Goal: Transaction & Acquisition: Purchase product/service

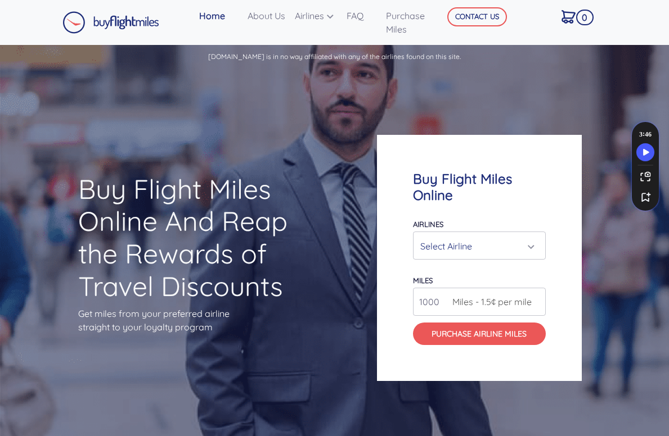
click at [428, 249] on div "Select Airline" at bounding box center [475, 246] width 111 height 21
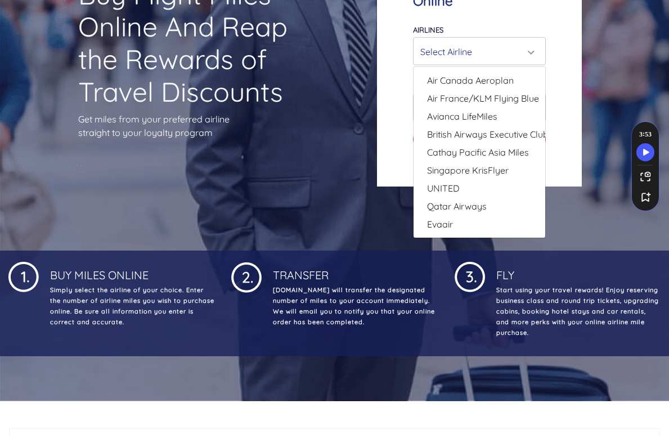
click at [435, 56] on div "Select Airline" at bounding box center [475, 51] width 111 height 21
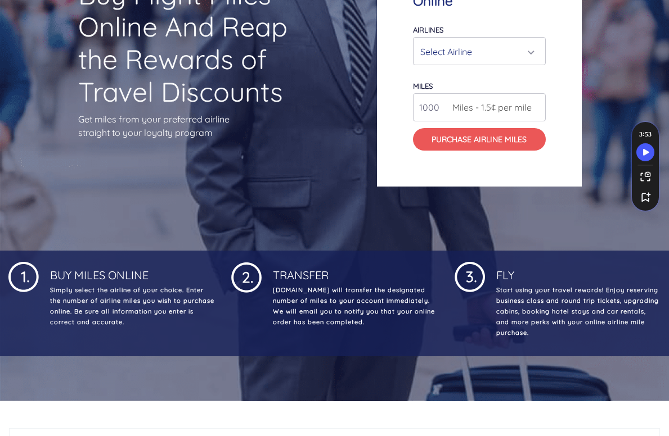
click at [442, 51] on div "Select Airline" at bounding box center [475, 51] width 111 height 21
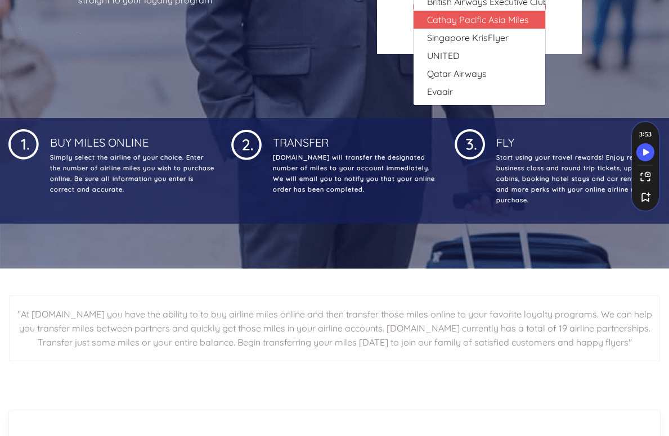
scroll to position [160, 0]
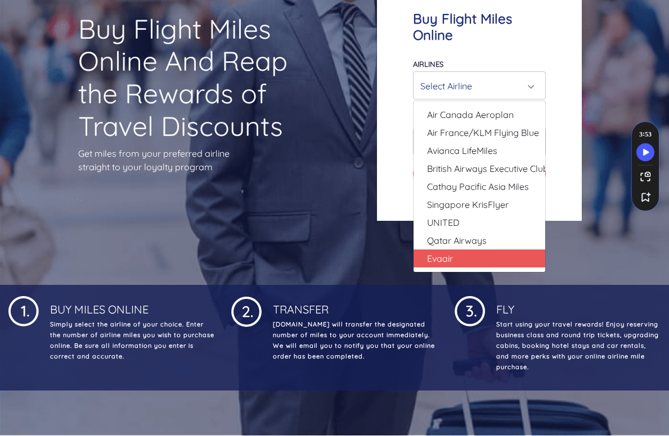
click at [454, 250] on link "Evaair" at bounding box center [479, 259] width 132 height 18
select select "Evaair"
type input "50000"
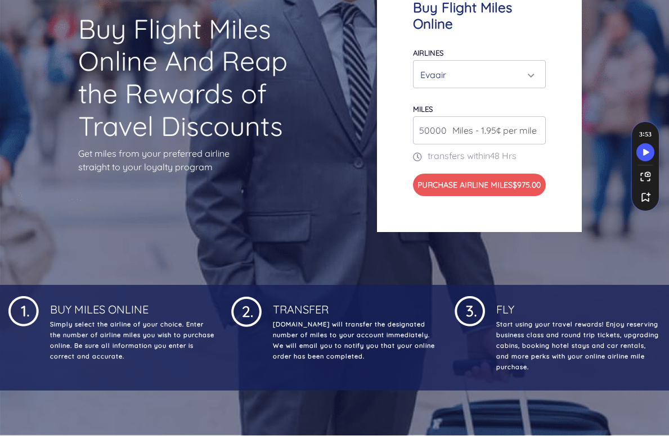
click at [438, 70] on div "Evaair" at bounding box center [475, 74] width 111 height 21
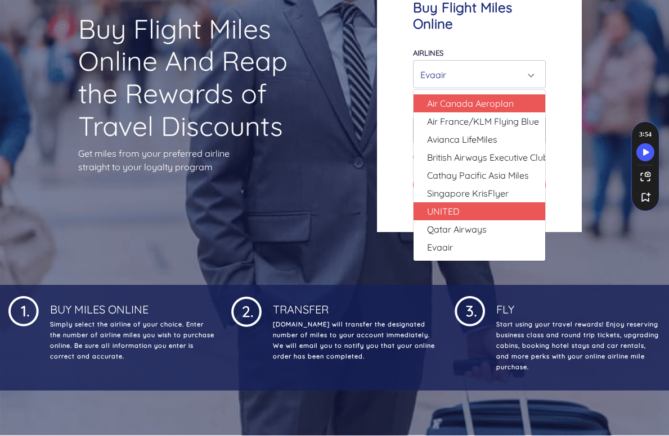
click at [447, 205] on span "UNITED" at bounding box center [443, 211] width 33 height 13
select select "UNITED"
type input "80000"
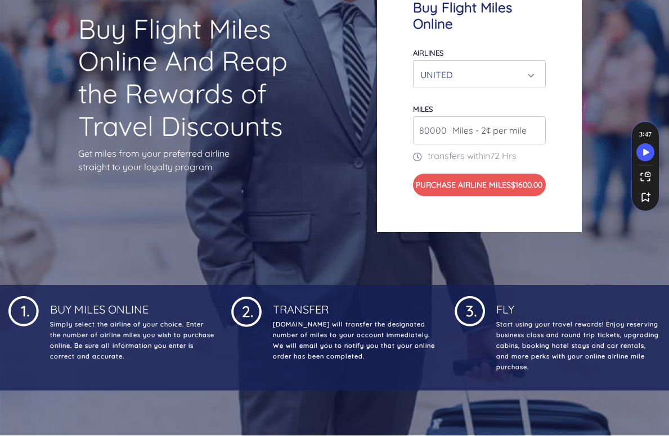
click at [439, 123] on input "80000" at bounding box center [479, 130] width 133 height 28
drag, startPoint x: 490, startPoint y: 123, endPoint x: 430, endPoint y: 124, distance: 60.7
click at [426, 124] on div "80000 Miles - 2¢ per mile" at bounding box center [479, 130] width 133 height 28
drag, startPoint x: 451, startPoint y: 123, endPoint x: 417, endPoint y: 121, distance: 34.3
click at [417, 121] on div "80000 Miles - 2¢ per mile" at bounding box center [479, 130] width 133 height 28
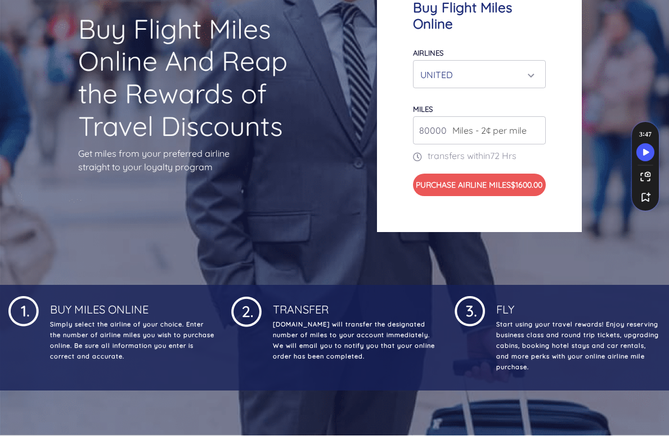
click at [447, 168] on form "Airlines Air Canada Aeroplan Air France/KLM Flying Blue Avianca LifeMiles Briti…" at bounding box center [479, 121] width 133 height 151
click at [437, 125] on input "80000" at bounding box center [479, 130] width 133 height 28
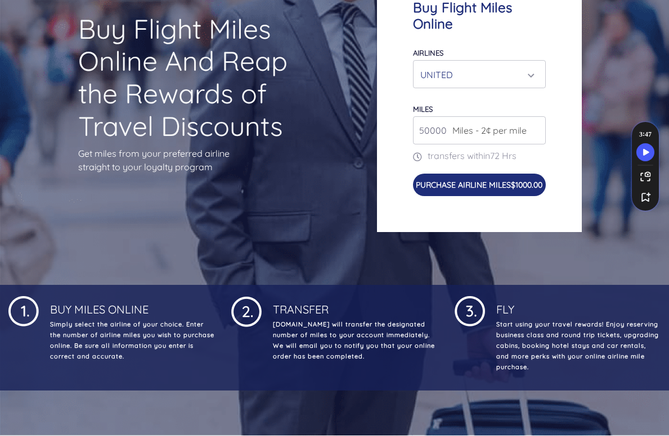
type input "50000"
click at [446, 177] on button "Purchase Airline Miles $1000.00" at bounding box center [479, 185] width 133 height 22
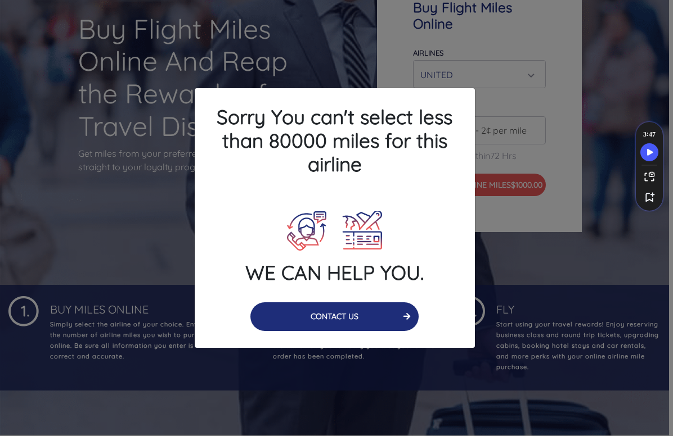
click at [336, 309] on button "CONTACT US" at bounding box center [334, 317] width 168 height 29
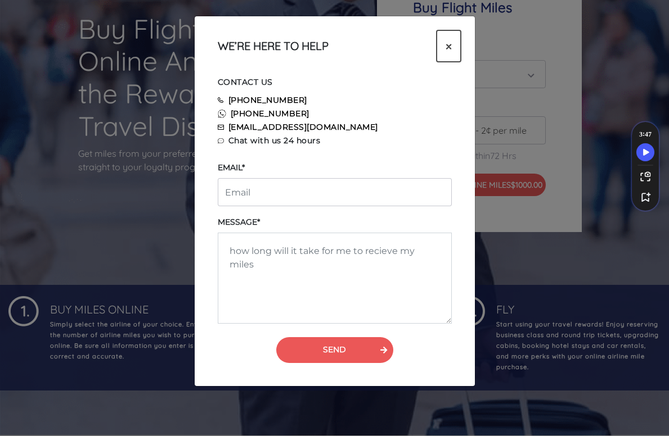
click at [445, 54] on span "×" at bounding box center [448, 46] width 6 height 17
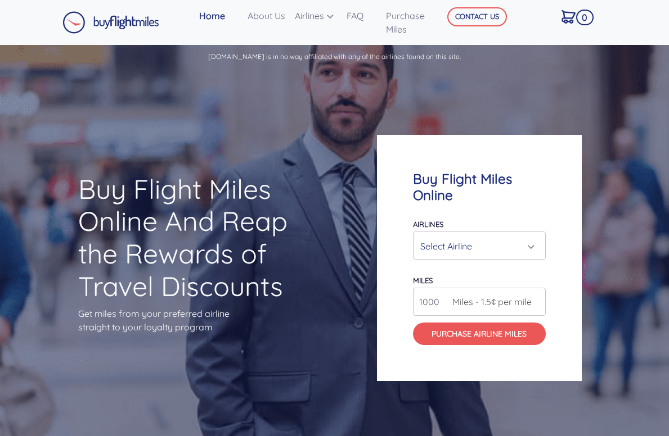
click at [448, 251] on div "Select Airline" at bounding box center [475, 246] width 111 height 21
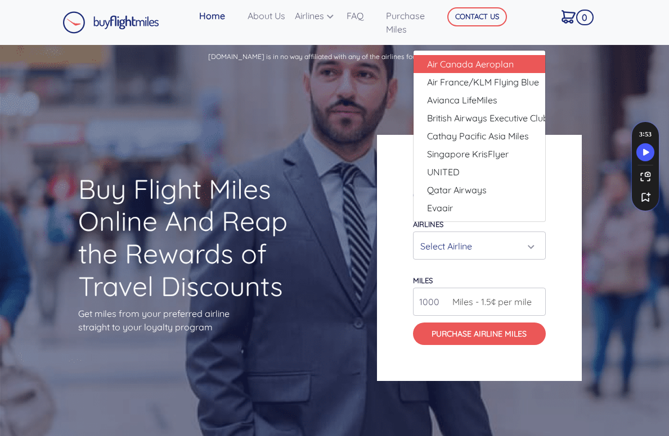
click at [437, 69] on span "Air Canada Aeroplan" at bounding box center [470, 63] width 87 height 13
select select "Air Canada Aeroplan"
type input "80000"
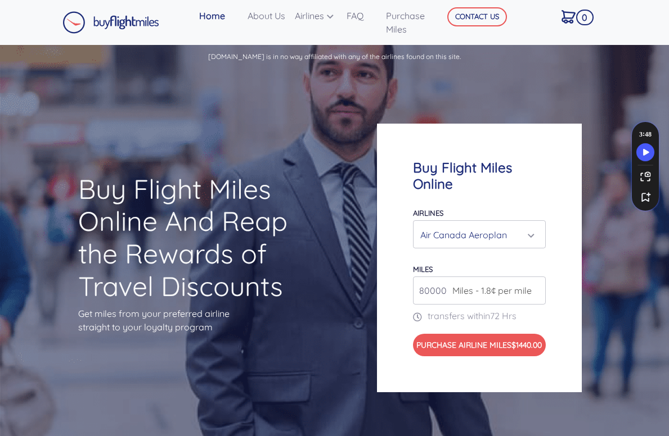
click at [533, 290] on input "80000" at bounding box center [479, 291] width 133 height 28
click at [511, 350] on span "$1440.00" at bounding box center [526, 345] width 30 height 10
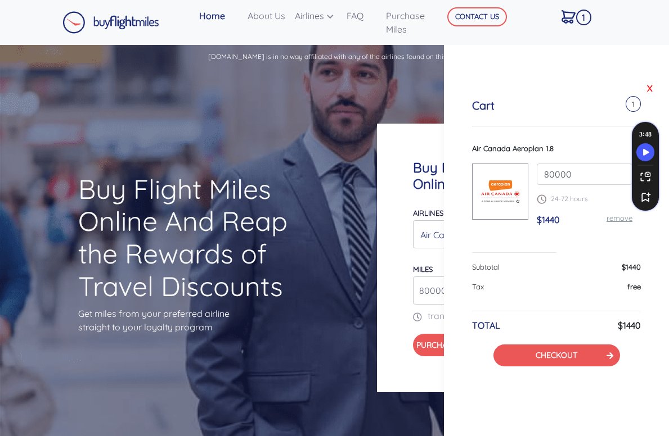
click at [648, 85] on link "X" at bounding box center [649, 88] width 11 height 17
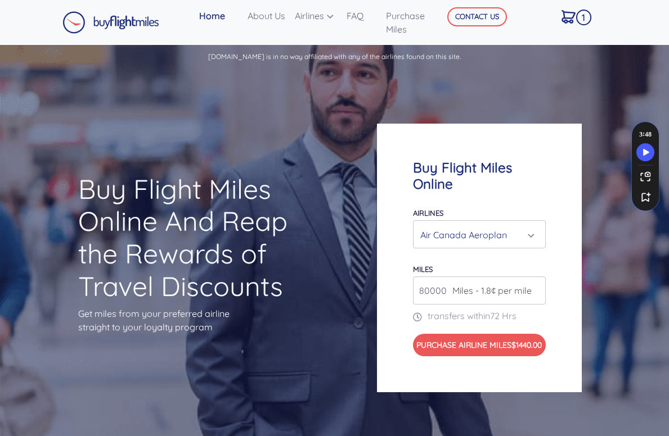
drag, startPoint x: 668, startPoint y: 151, endPoint x: 661, endPoint y: 52, distance: 99.8
click at [661, 52] on div "[DOMAIN_NAME] is in no way affiliated with any of the airlines found on this si…" at bounding box center [334, 320] width 669 height 551
click at [281, 19] on link "About Us" at bounding box center [266, 15] width 47 height 22
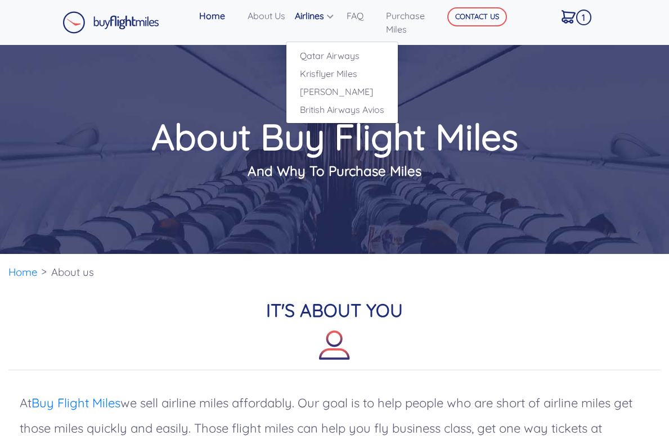
click at [309, 20] on link "Airlines" at bounding box center [316, 15] width 52 height 22
